Goal: Information Seeking & Learning: Check status

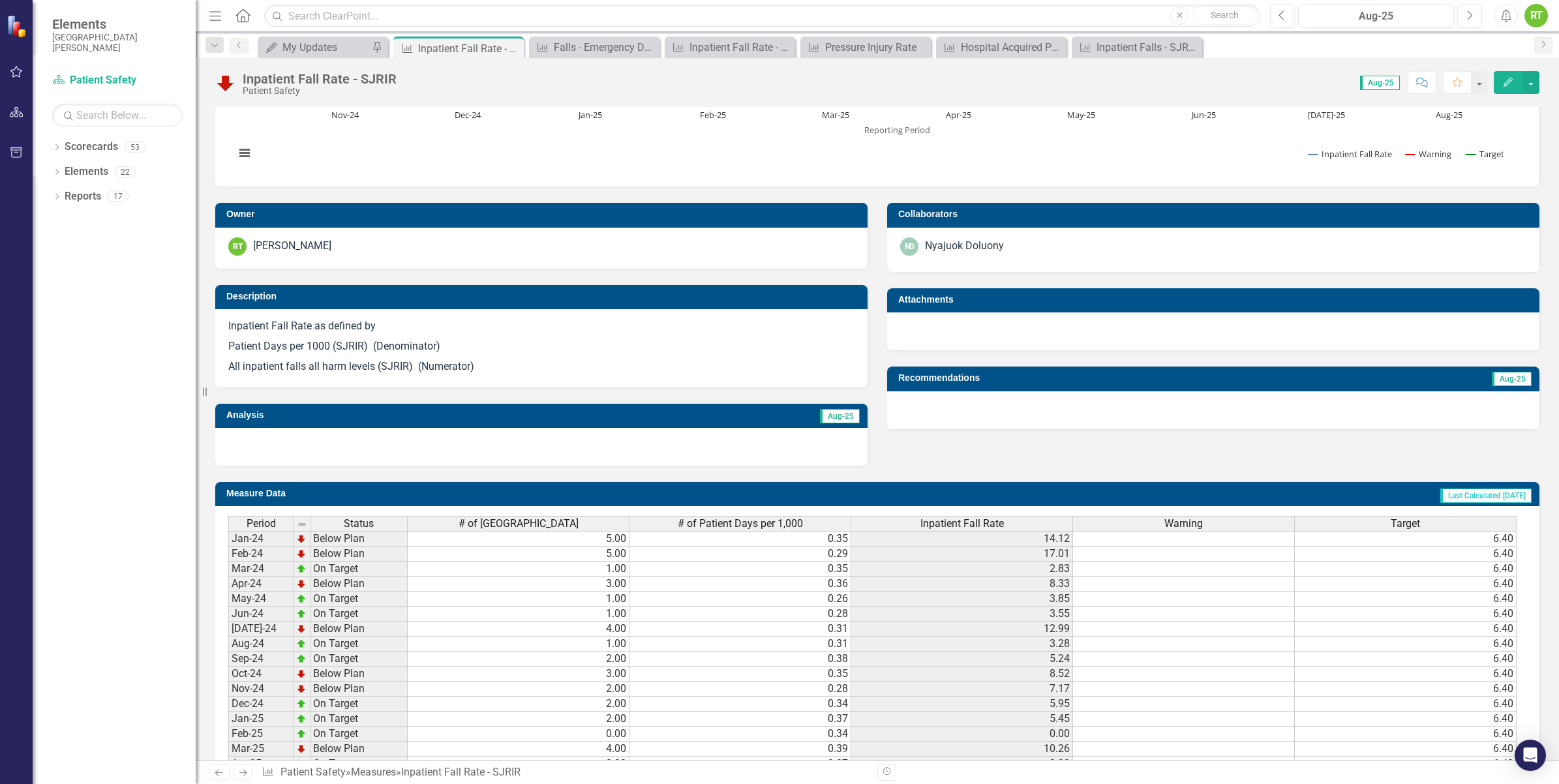
scroll to position [326, 0]
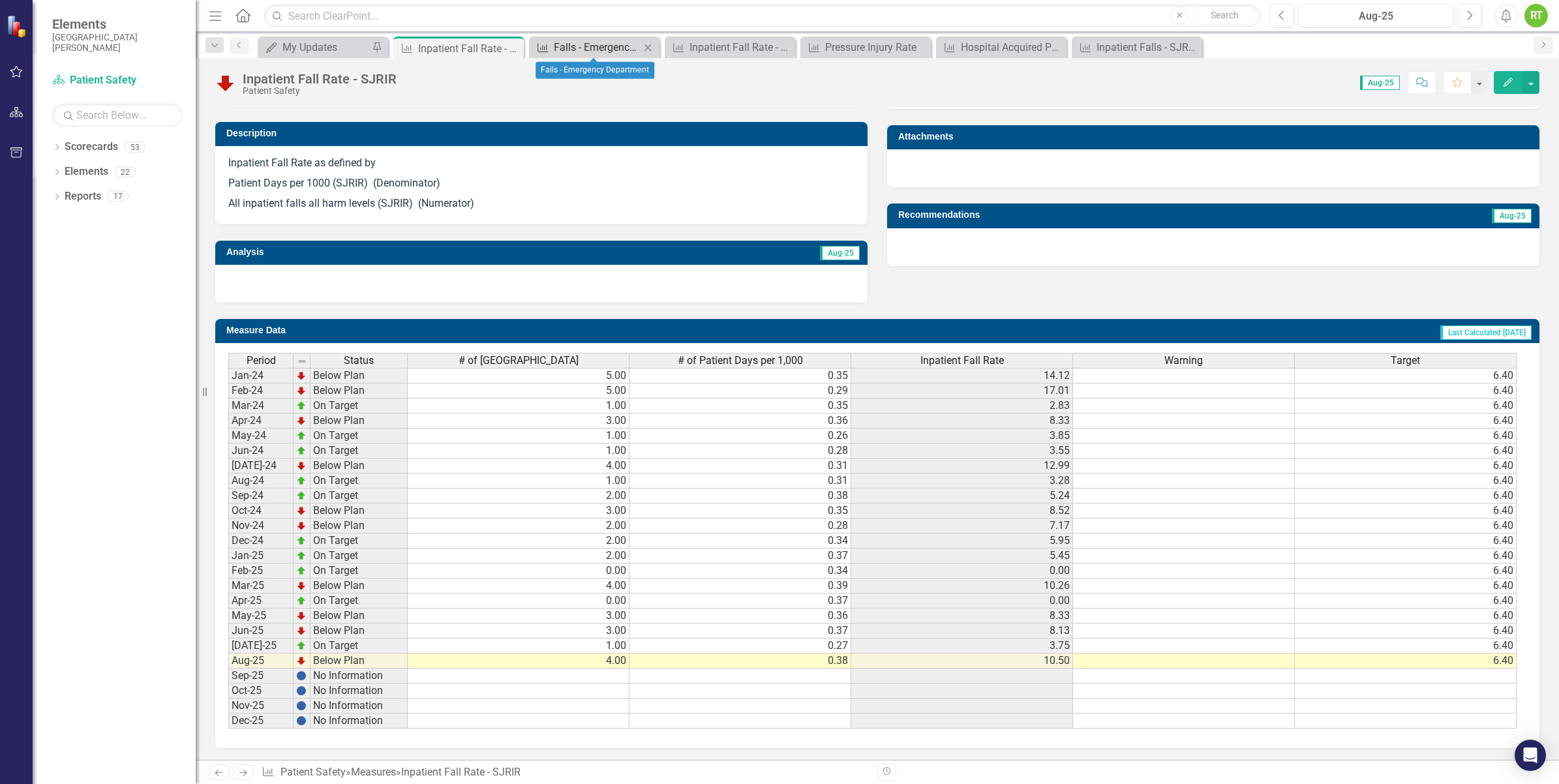
click at [567, 51] on div "Falls - Emergency Department" at bounding box center [597, 47] width 86 height 17
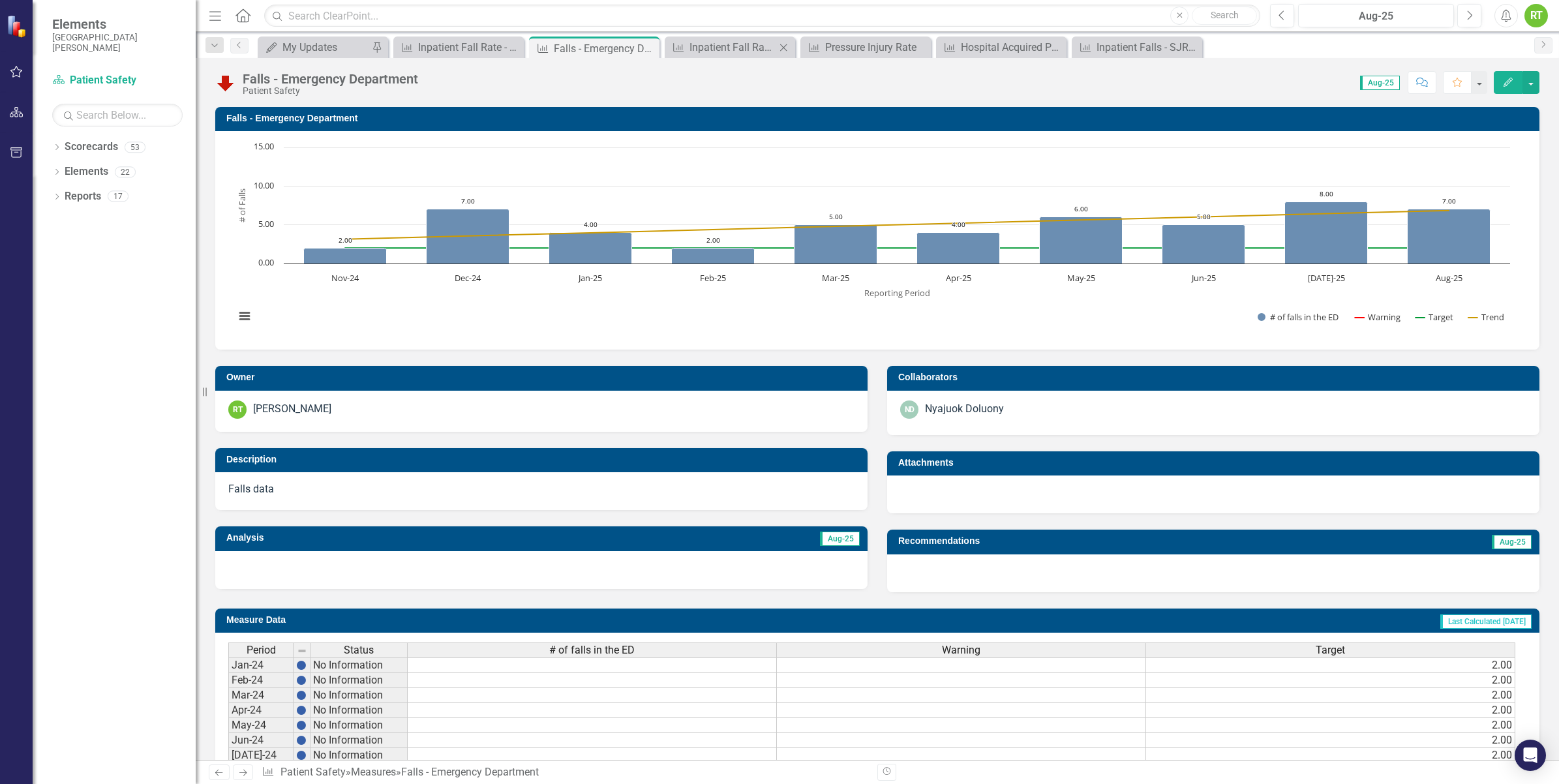
click at [760, 37] on div "Measure Inpatient Fall Rate - SJRMC Close" at bounding box center [730, 47] width 130 height 22
click at [758, 43] on div "Inpatient Fall Rate - SJRMC" at bounding box center [732, 47] width 86 height 17
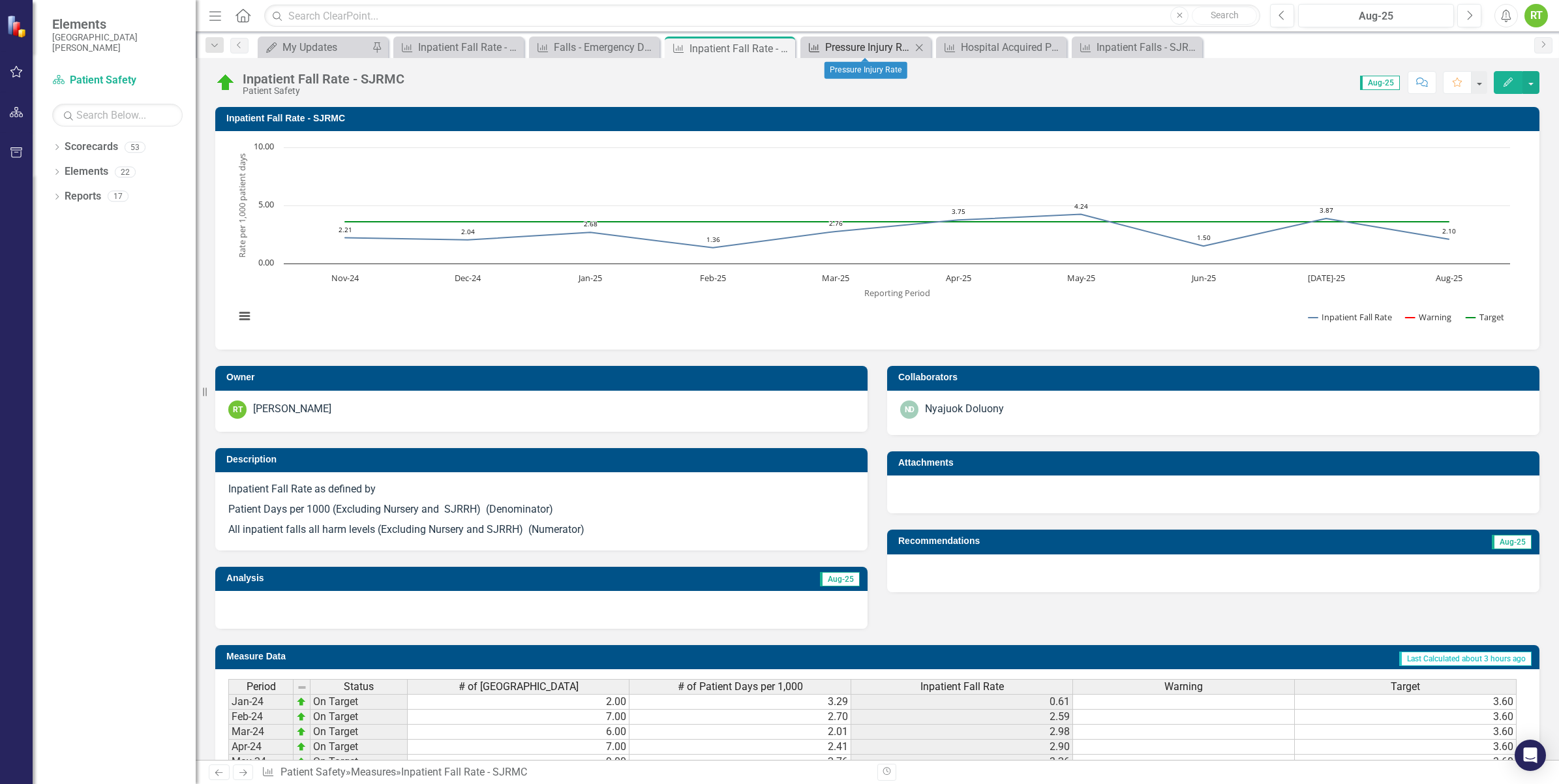
click at [836, 41] on div "Pressure Injury Rate" at bounding box center [868, 47] width 86 height 17
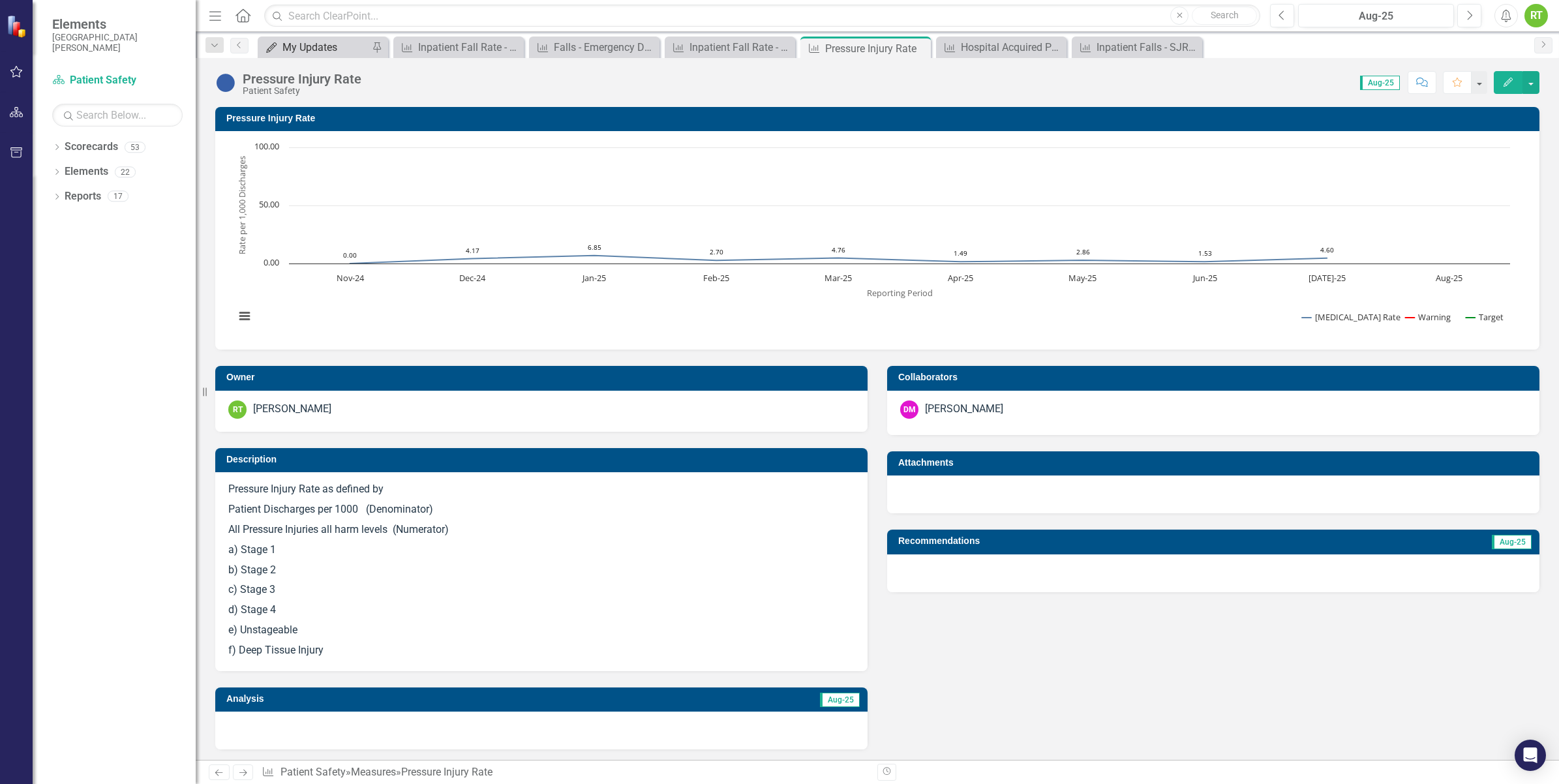
click at [304, 39] on div "My Updates" at bounding box center [326, 47] width 86 height 17
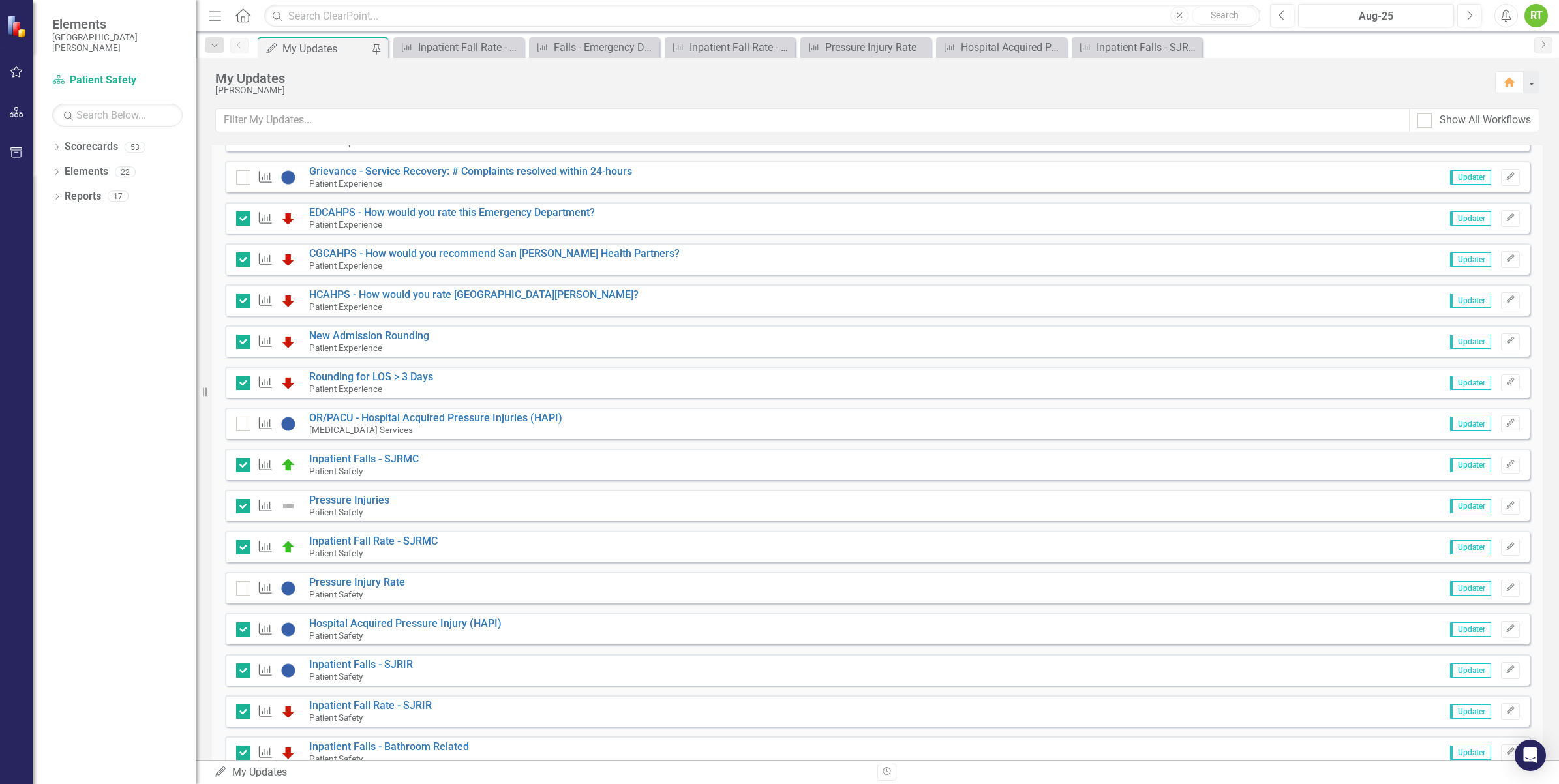
scroll to position [571, 0]
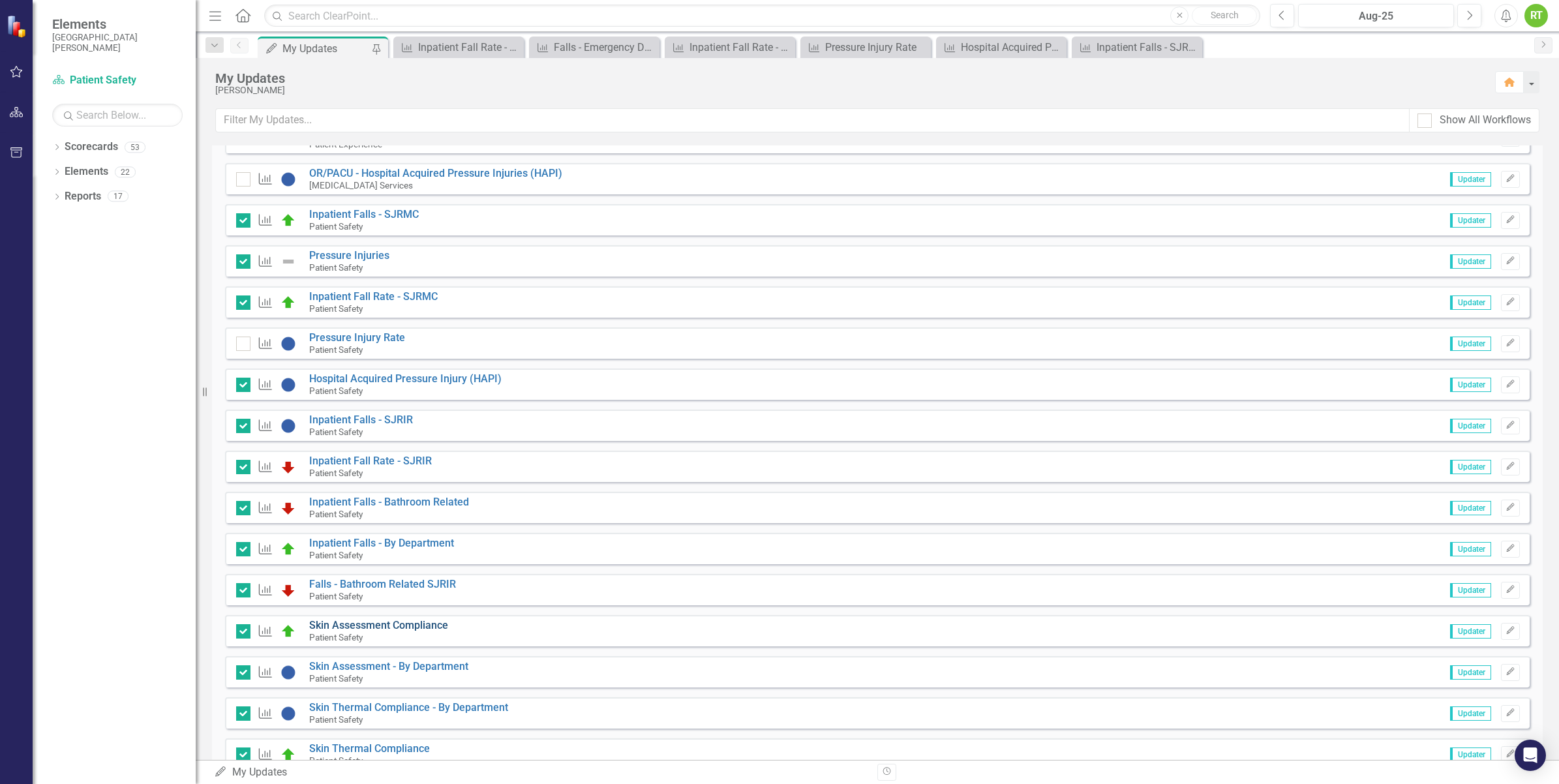
click at [334, 624] on link "Skin Assessment Compliance" at bounding box center [378, 624] width 139 height 12
